Goal: Information Seeking & Learning: Compare options

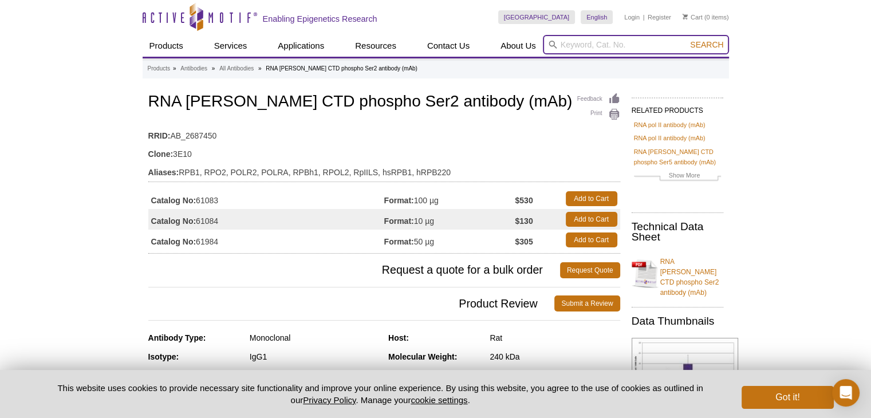
click at [599, 47] on input "search" at bounding box center [636, 44] width 186 height 19
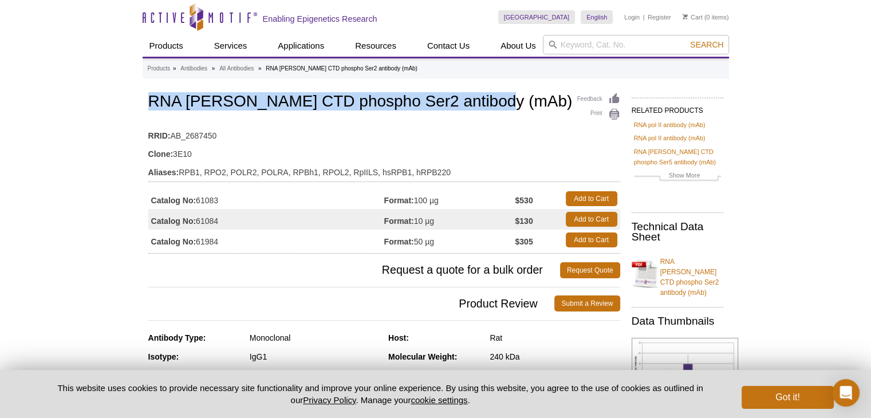
drag, startPoint x: 501, startPoint y: 99, endPoint x: 147, endPoint y: 105, distance: 354.1
copy h1 "RNA [PERSON_NAME] CTD phospho Ser2 antibody (mAb)"
click at [575, 42] on input "search" at bounding box center [636, 44] width 186 height 19
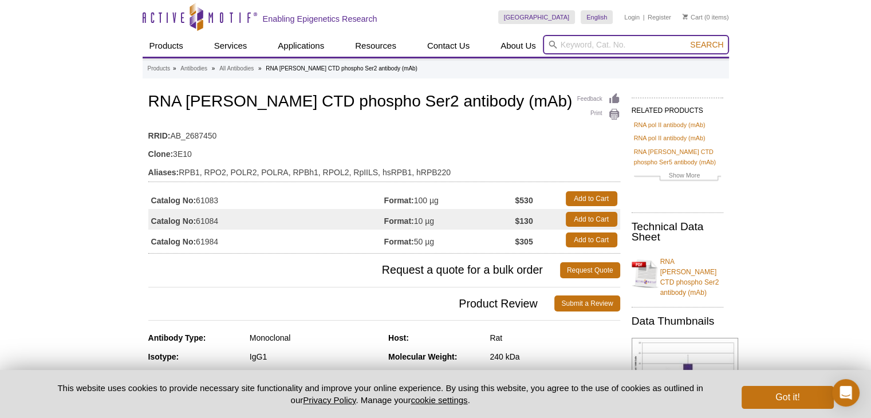
paste input "RNA [PERSON_NAME] CTD phospho Ser2 antibody (mAb)"
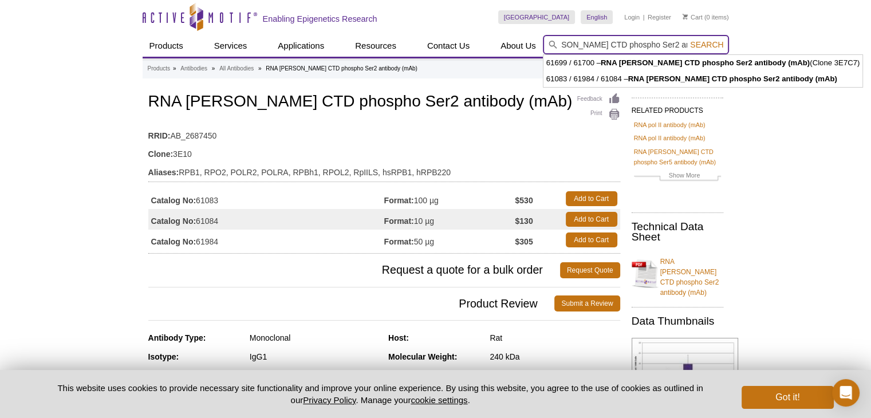
drag, startPoint x: 630, startPoint y: 44, endPoint x: 648, endPoint y: 42, distance: 17.9
click at [630, 44] on input "RNA [PERSON_NAME] CTD phospho Ser2 antibody (mAb)" at bounding box center [636, 44] width 186 height 19
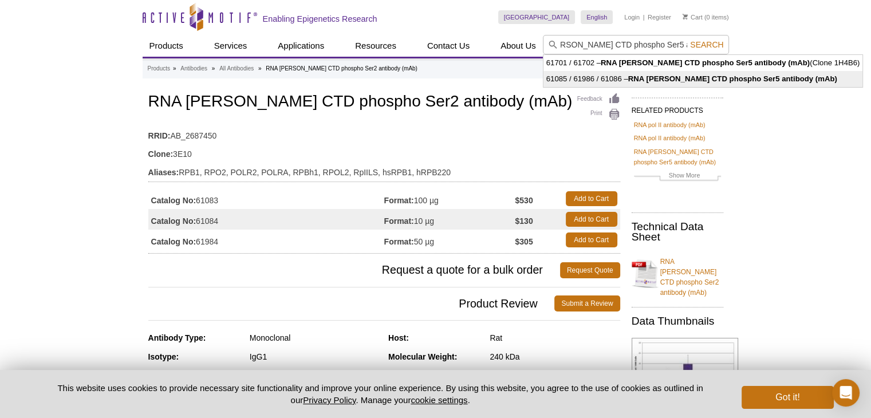
click at [741, 75] on strong "RNA [PERSON_NAME] CTD phospho Ser5 antibody (mAb)" at bounding box center [732, 78] width 209 height 9
type input "61085 / 61986 / 61086 – RNA pol II CTD phospho Ser5 antibody (mAb)"
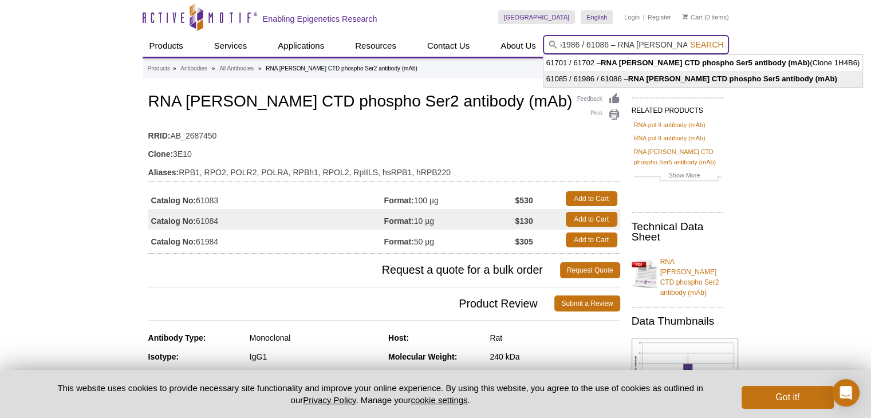
scroll to position [0, 126]
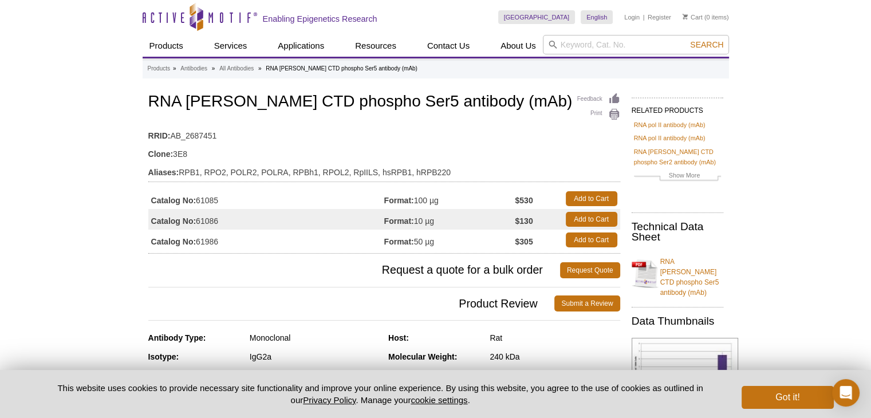
scroll to position [115, 0]
